Goal: Navigation & Orientation: Find specific page/section

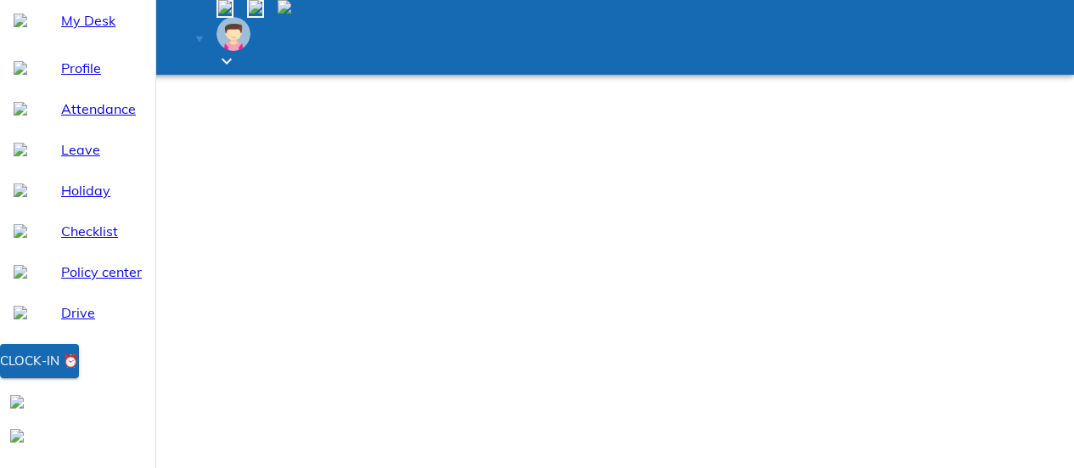
select select "9"
click at [77, 200] on span "Holiday" at bounding box center [101, 190] width 81 height 20
click at [107, 160] on span "Leave" at bounding box center [101, 149] width 81 height 20
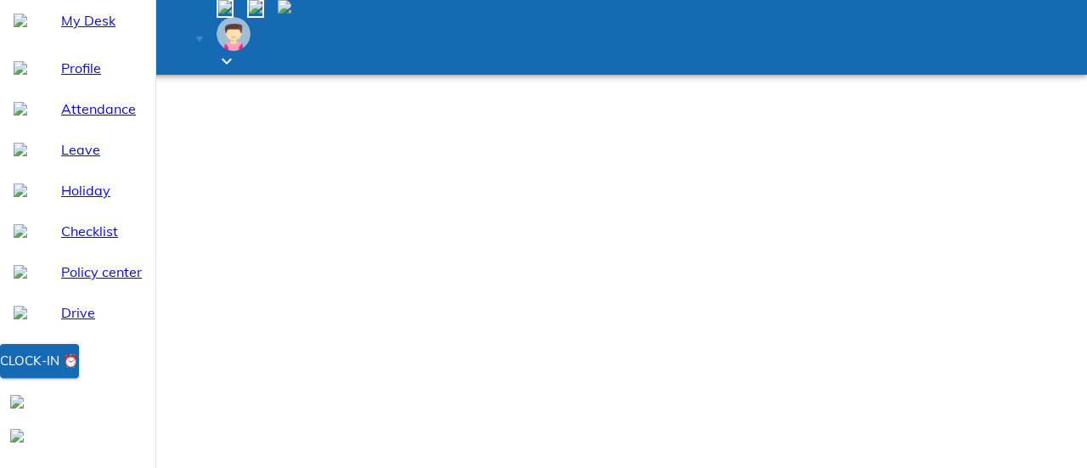
select select "9"
click at [106, 129] on div "Attendance" at bounding box center [77, 108] width 155 height 41
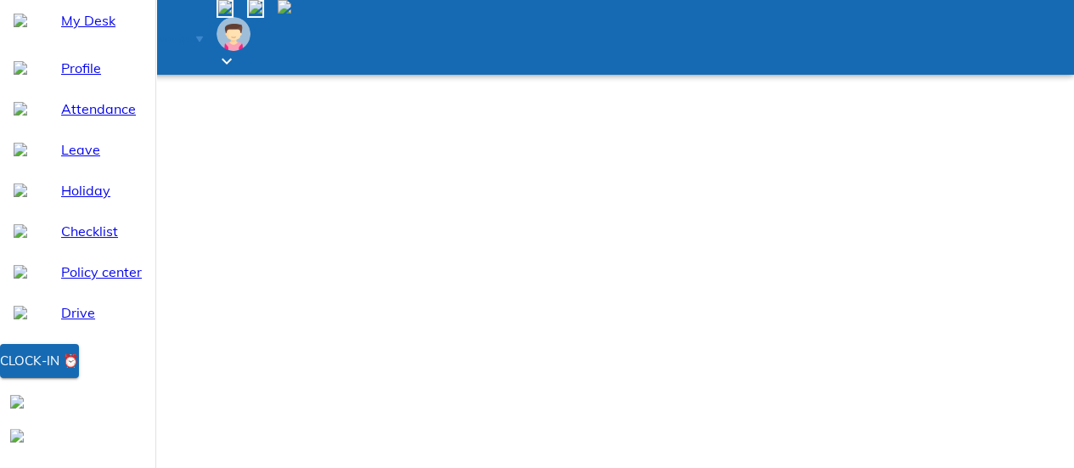
select select "9"
